Goal: Transaction & Acquisition: Purchase product/service

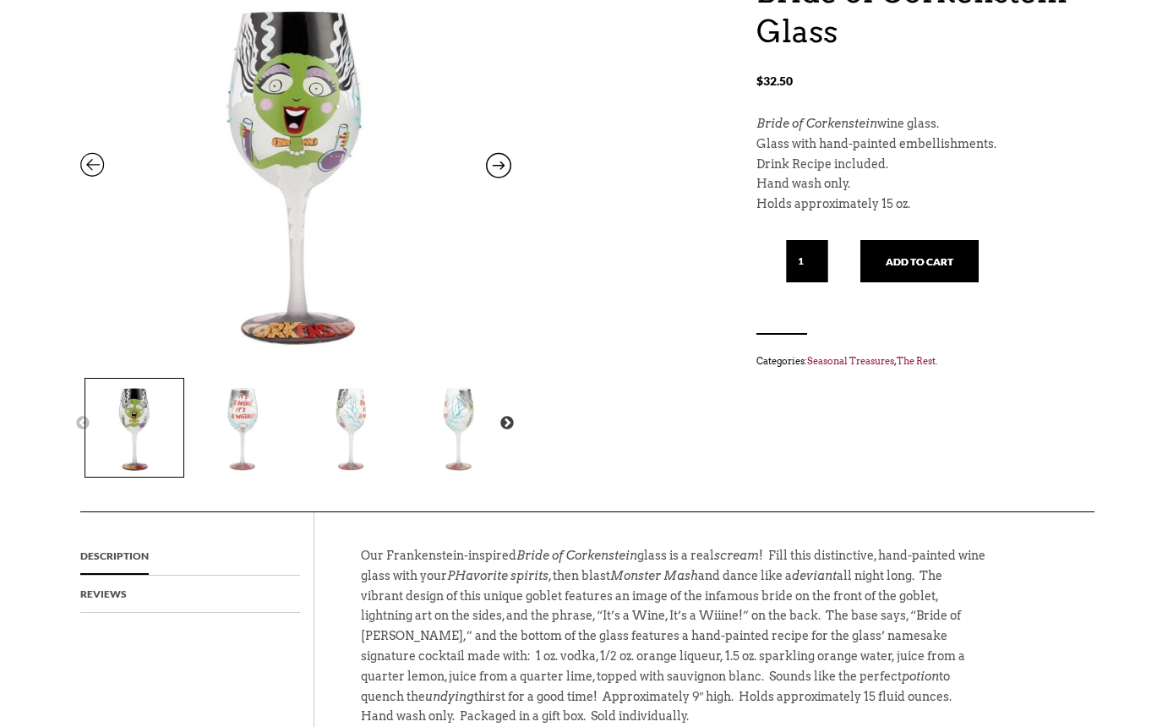
scroll to position [254, 0]
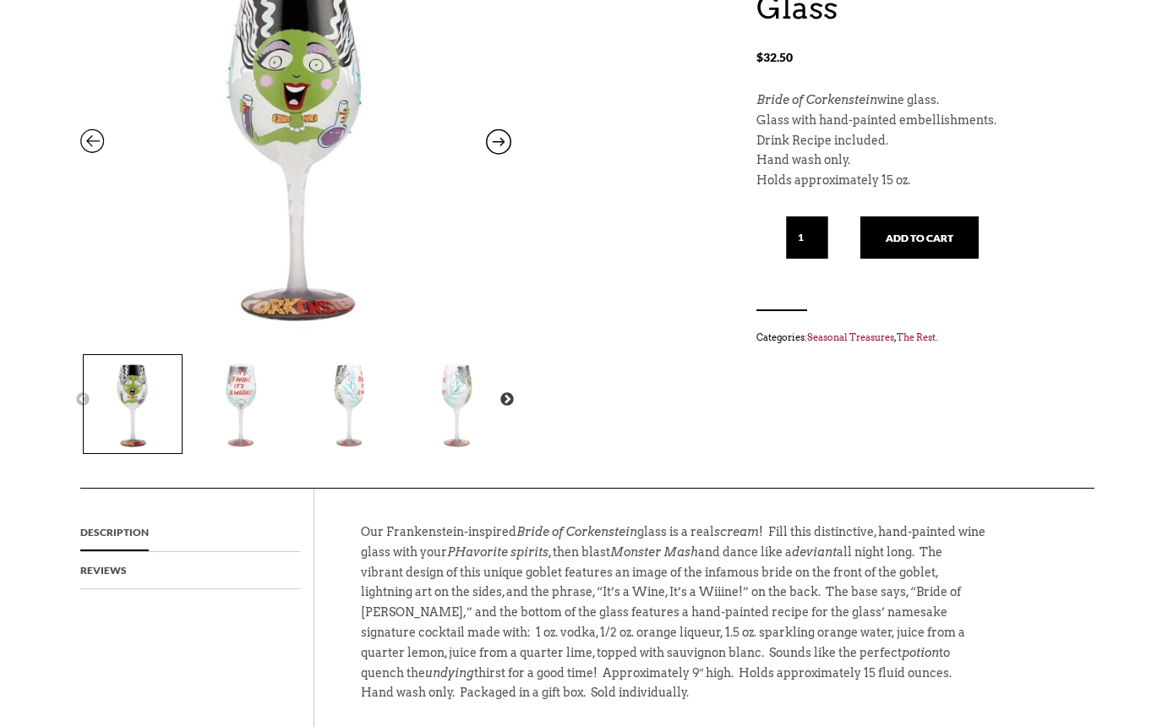
click at [243, 390] on img at bounding box center [241, 404] width 98 height 98
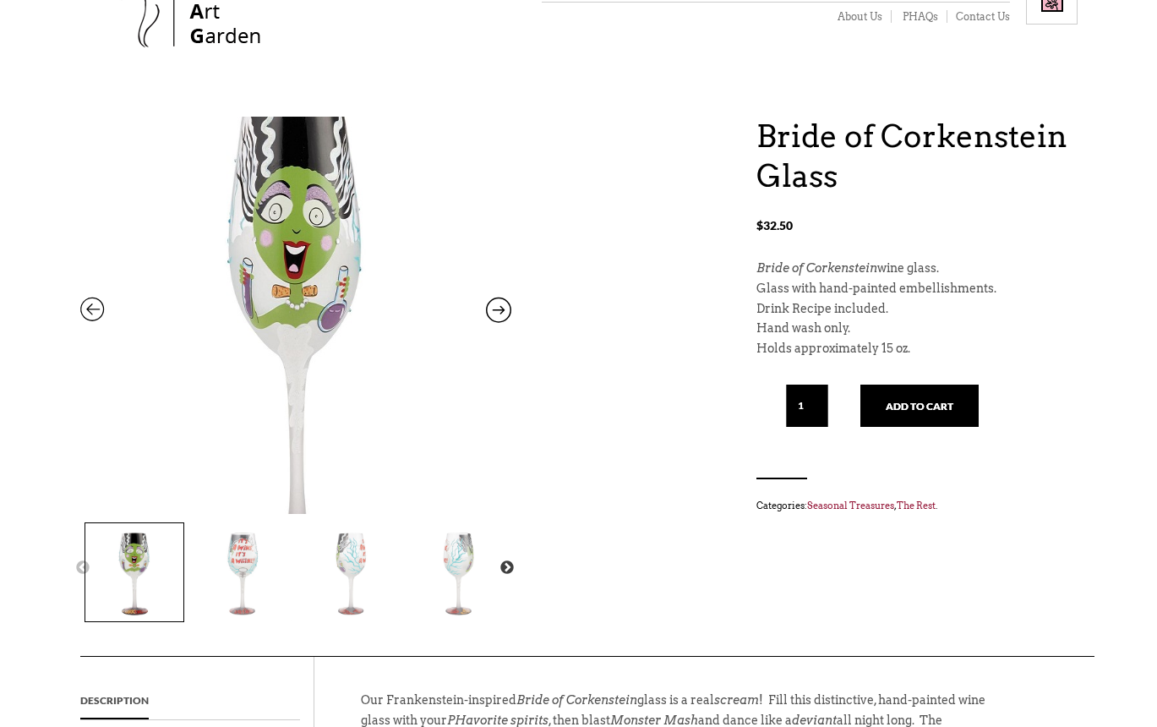
scroll to position [85, 0]
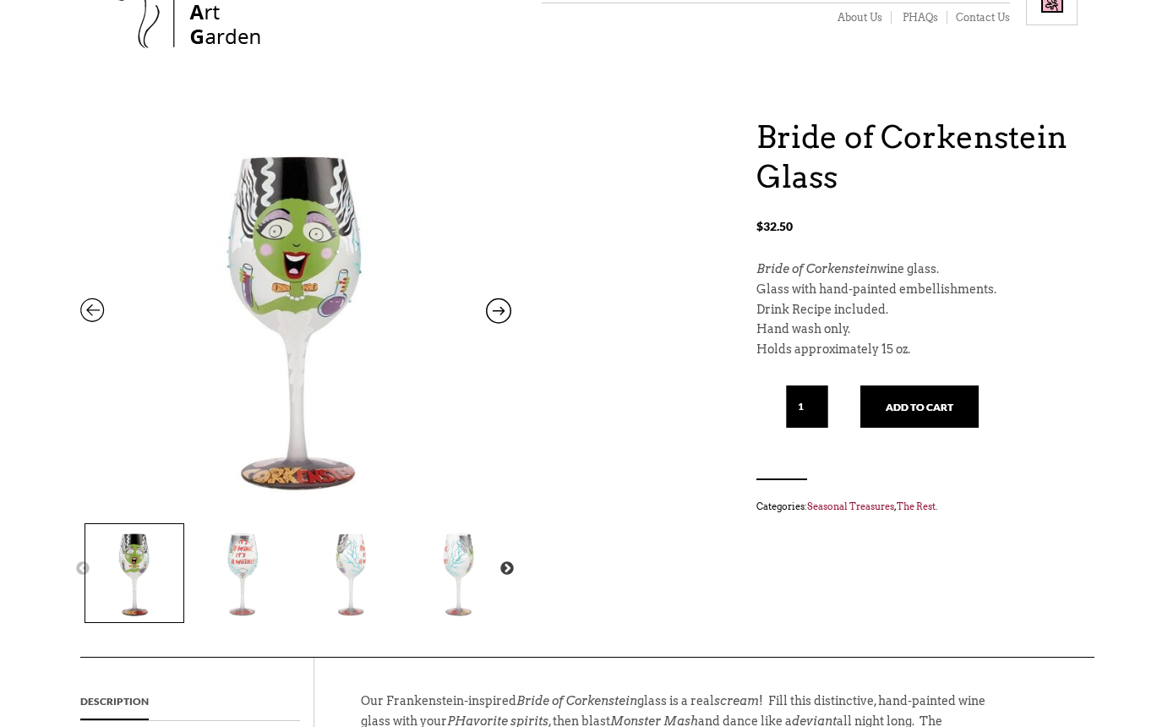
click at [494, 307] on icon at bounding box center [498, 314] width 25 height 22
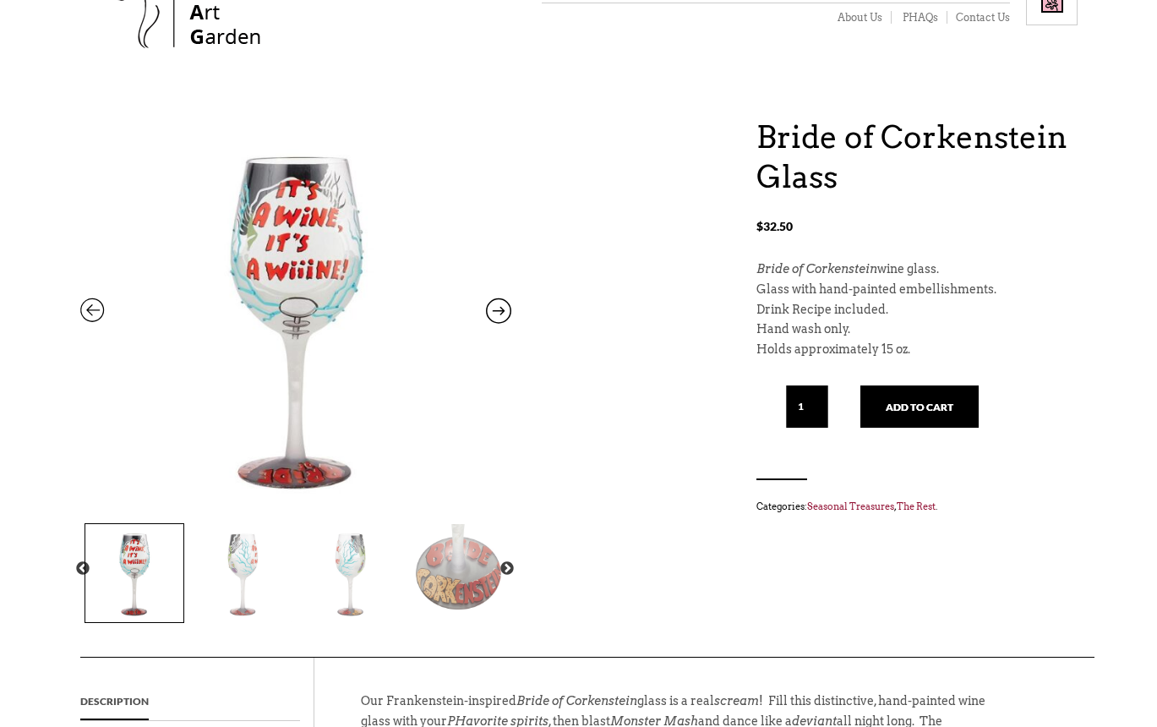
click at [493, 309] on icon at bounding box center [498, 314] width 25 height 22
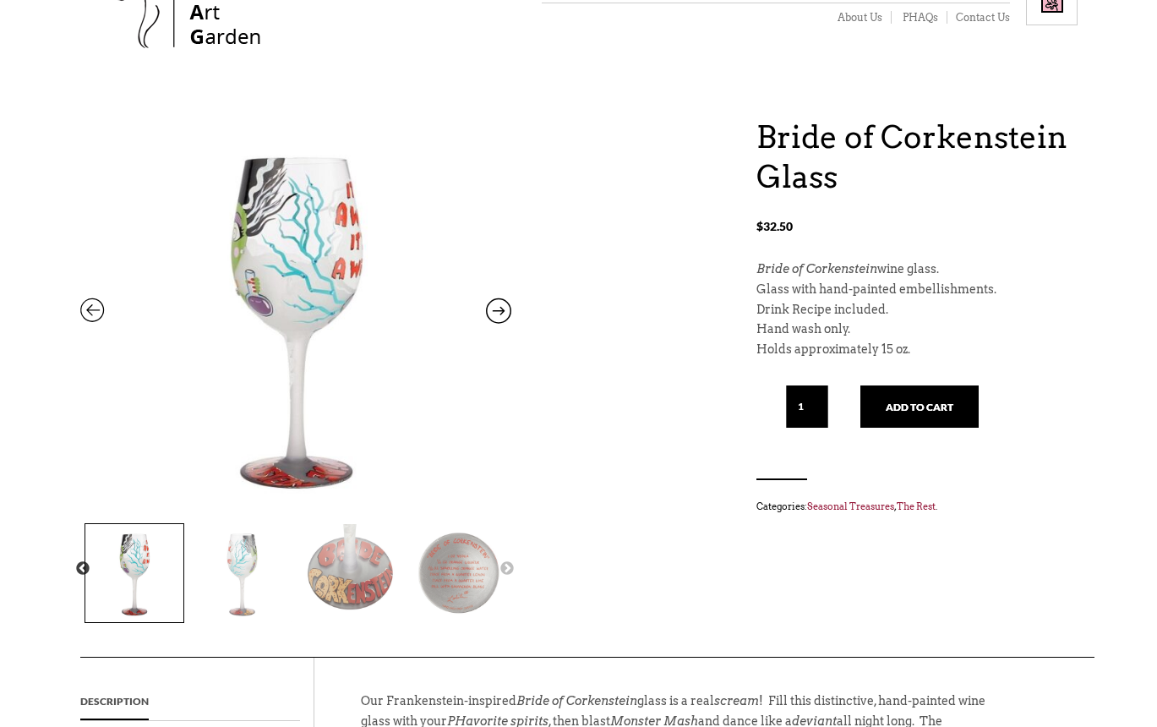
click at [492, 309] on icon at bounding box center [498, 314] width 25 height 22
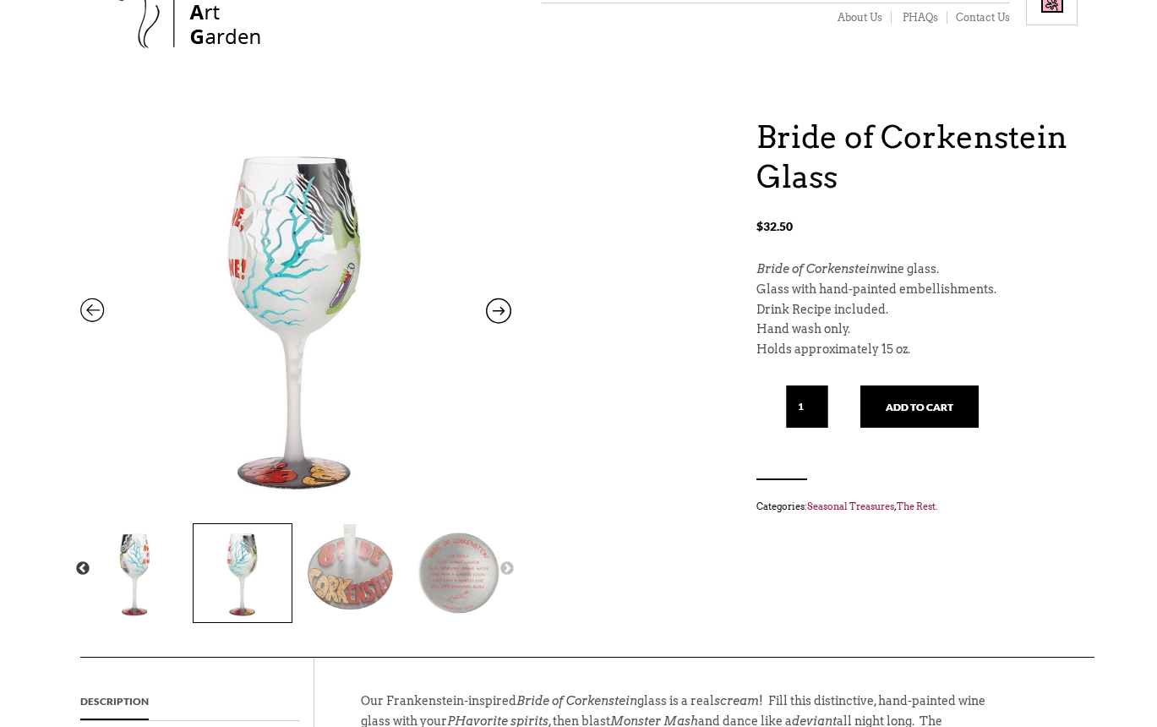
click at [492, 309] on icon at bounding box center [498, 314] width 25 height 22
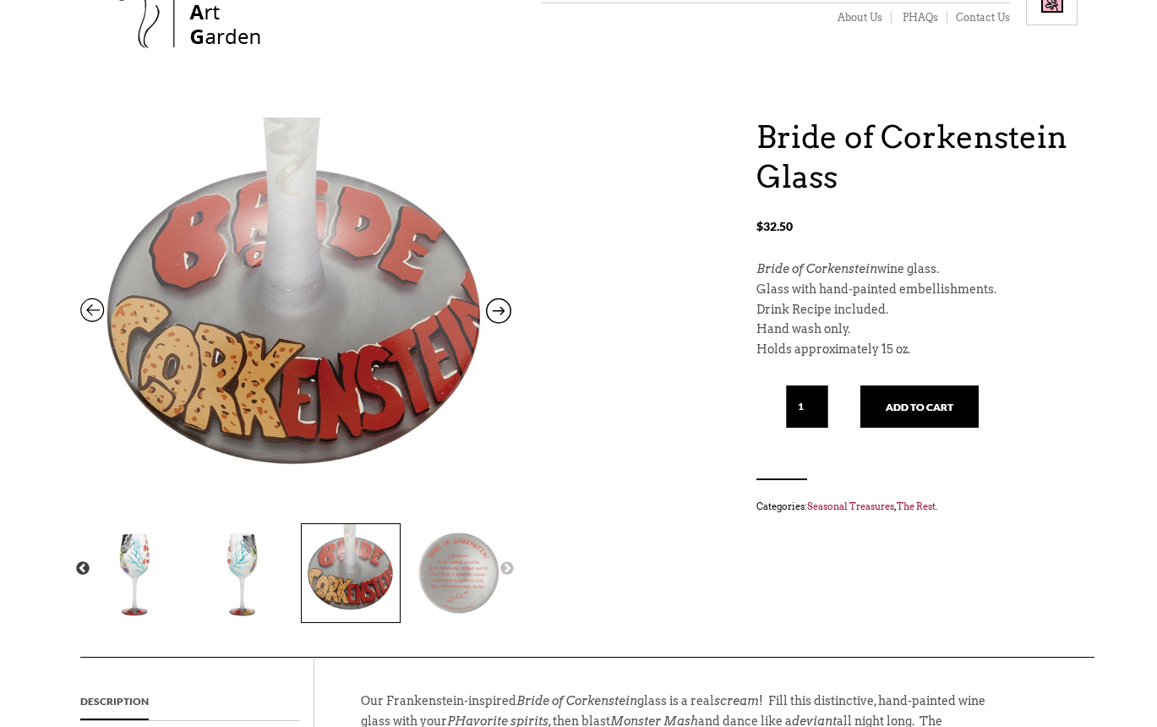
click at [491, 309] on icon at bounding box center [498, 314] width 25 height 22
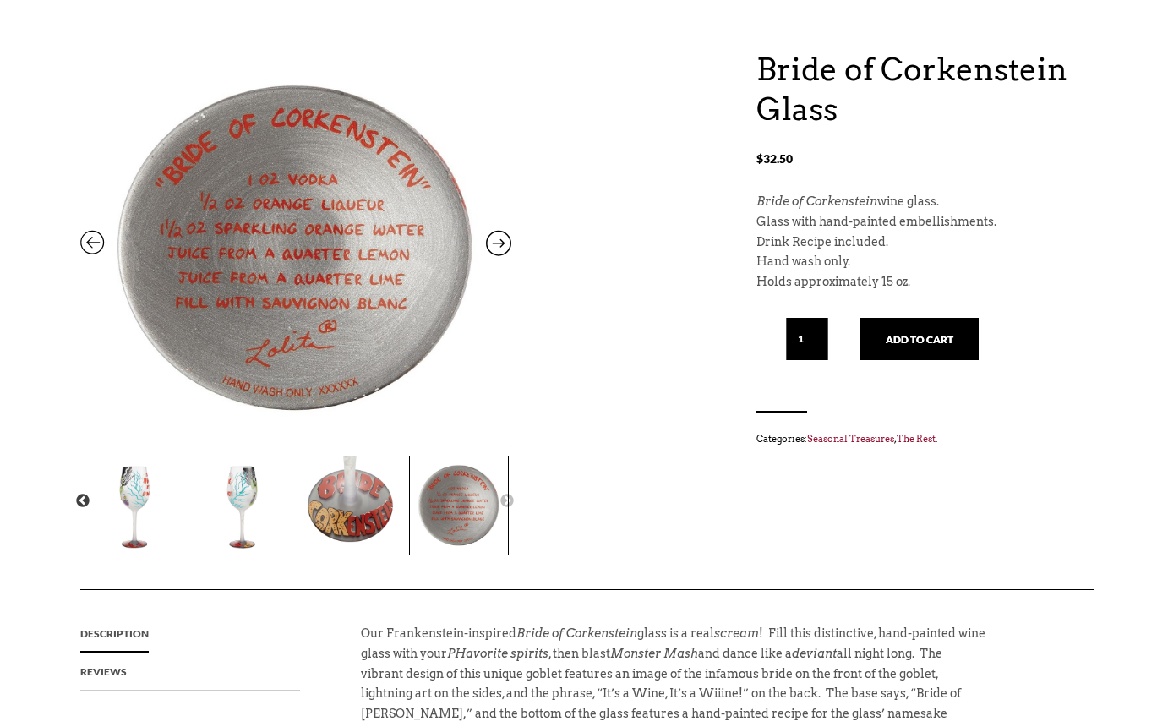
scroll to position [169, 0]
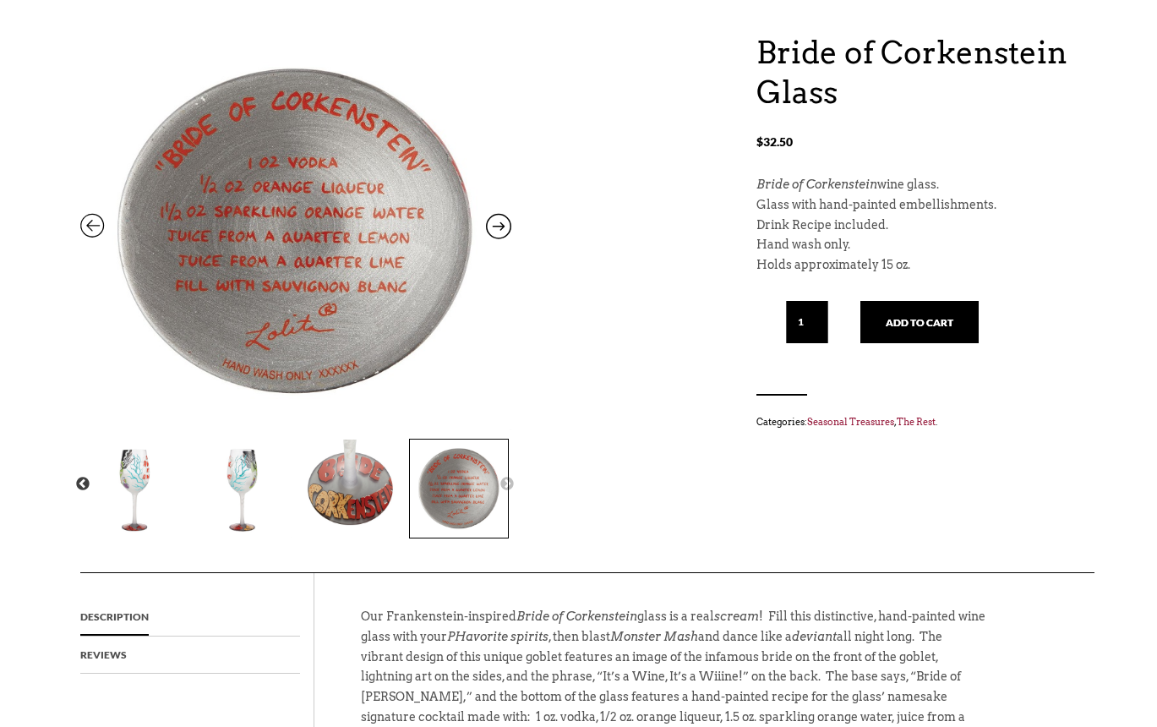
click at [93, 233] on icon at bounding box center [92, 230] width 25 height 22
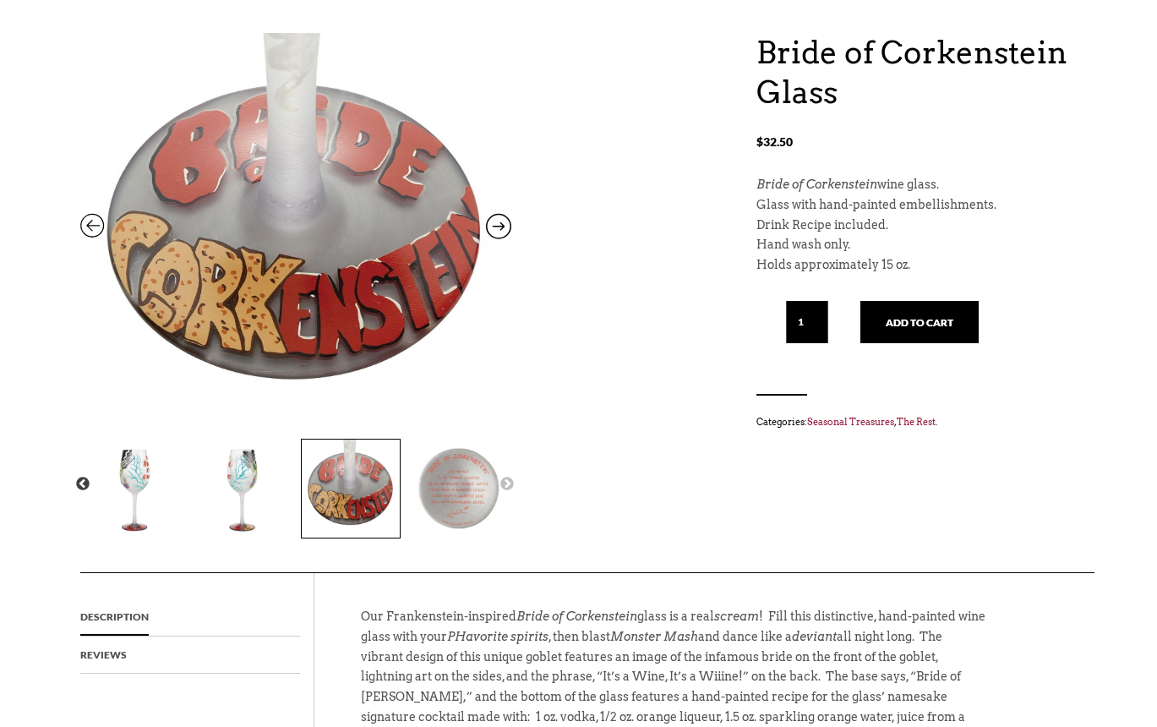
click at [93, 233] on icon at bounding box center [92, 230] width 25 height 22
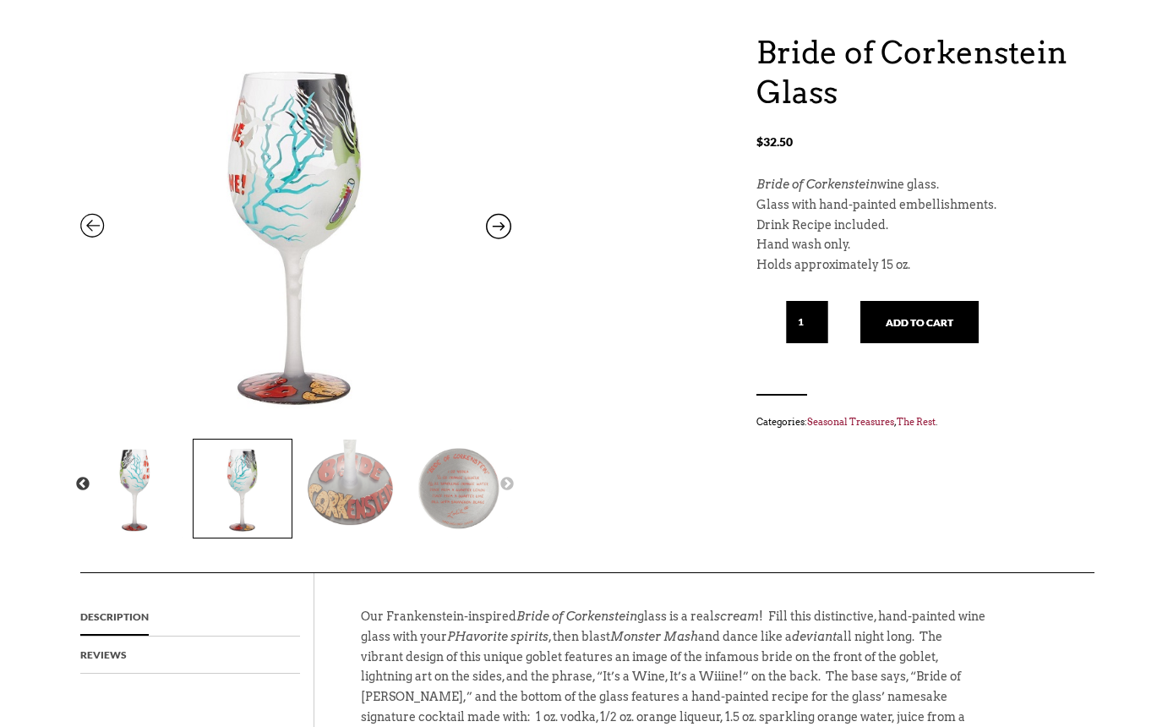
click at [93, 234] on icon at bounding box center [92, 230] width 25 height 22
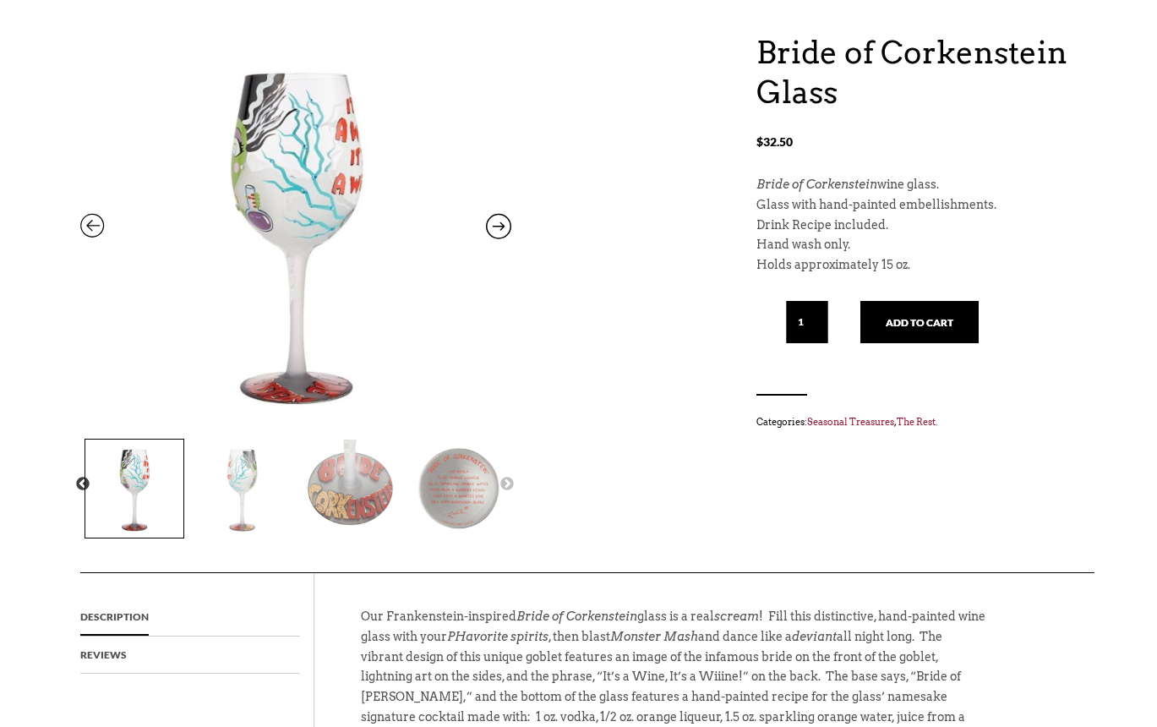
click at [93, 234] on icon at bounding box center [92, 230] width 25 height 22
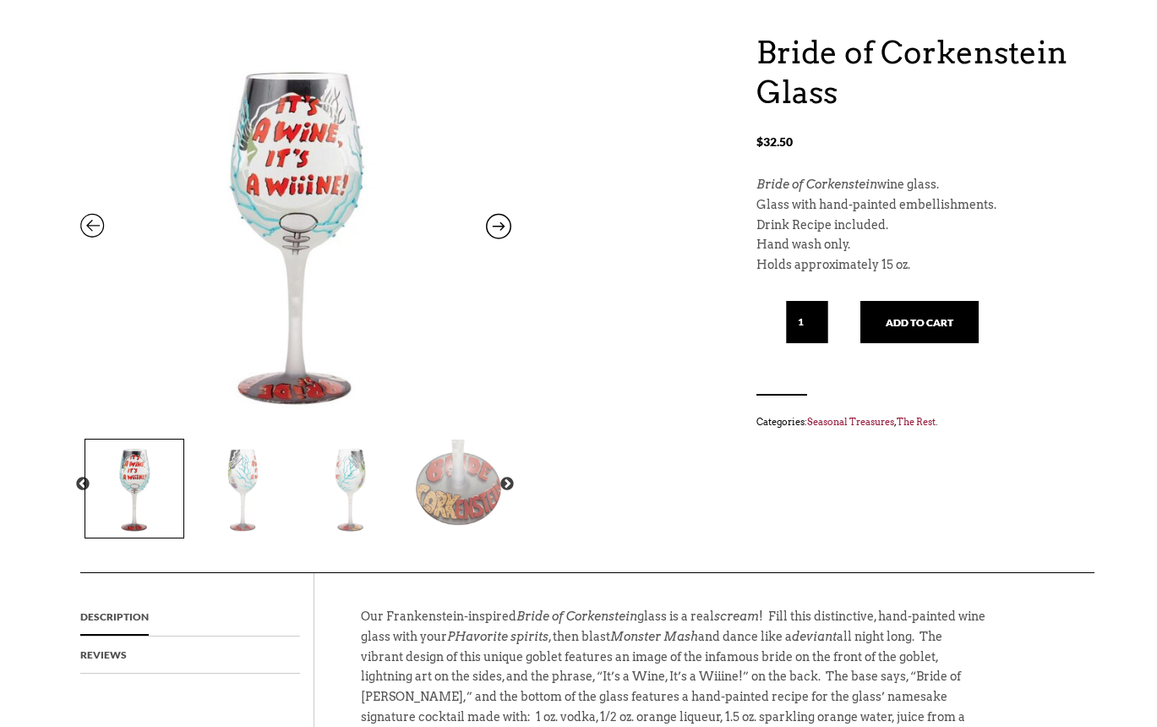
click at [93, 234] on icon at bounding box center [92, 230] width 25 height 22
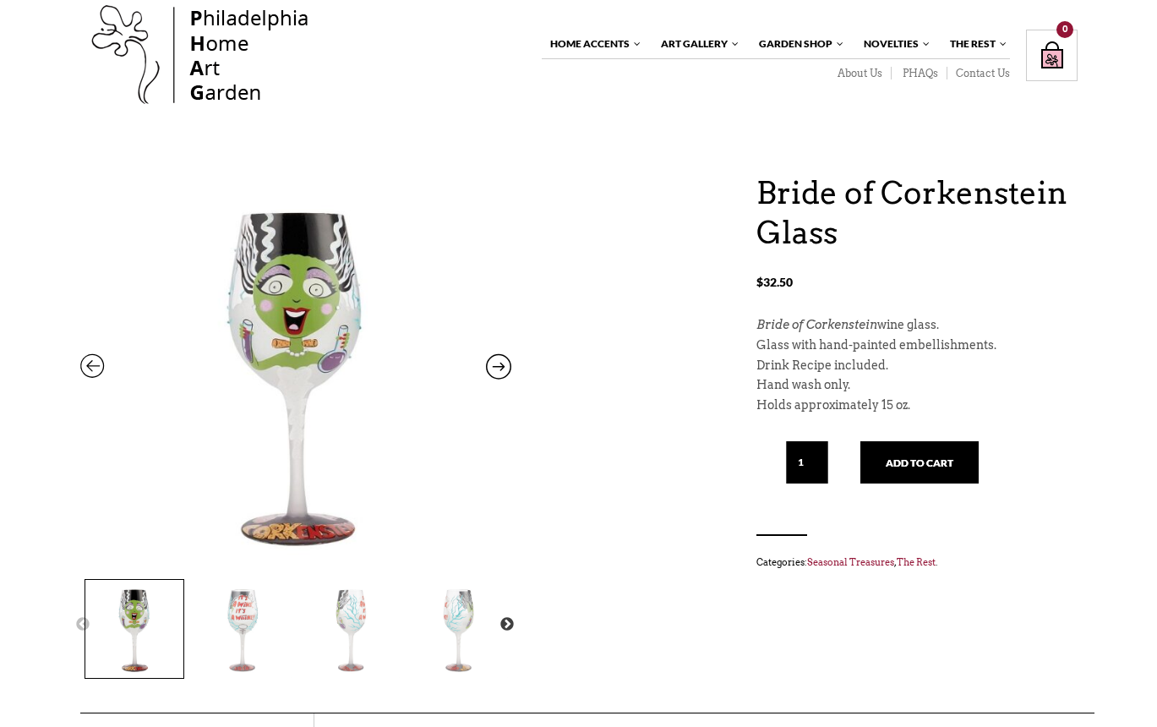
scroll to position [0, 0]
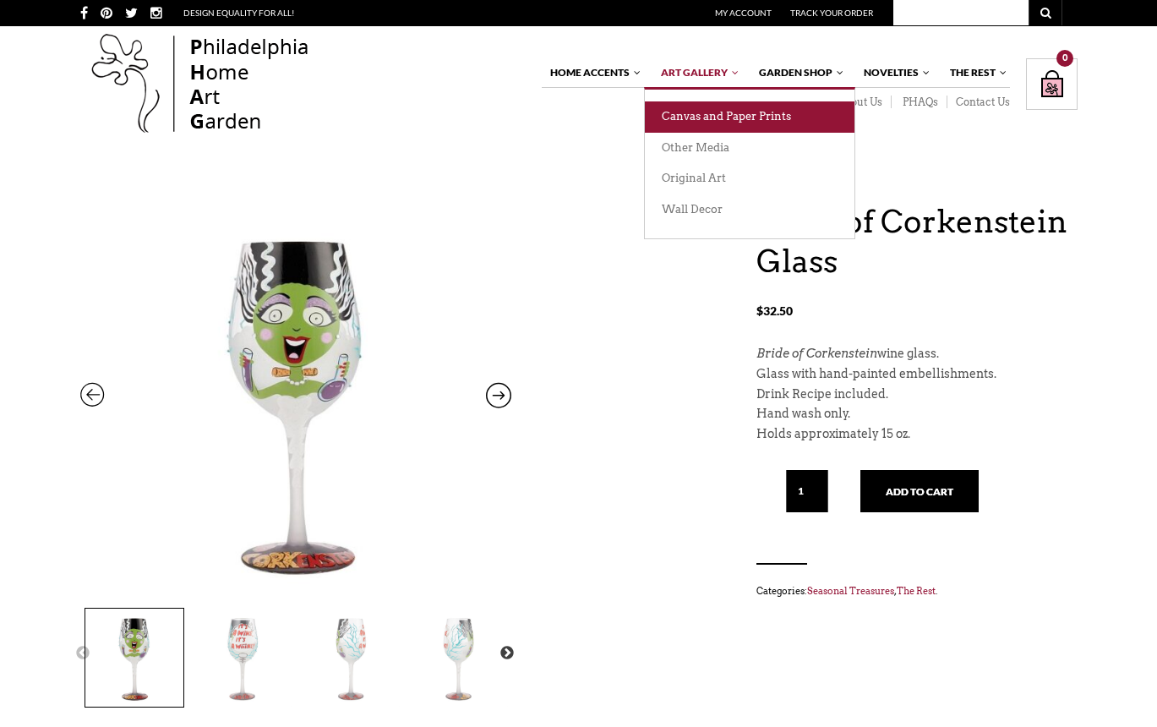
click at [693, 120] on link "Canvas and Paper Prints" at bounding box center [750, 116] width 210 height 31
